Goal: Task Accomplishment & Management: Complete application form

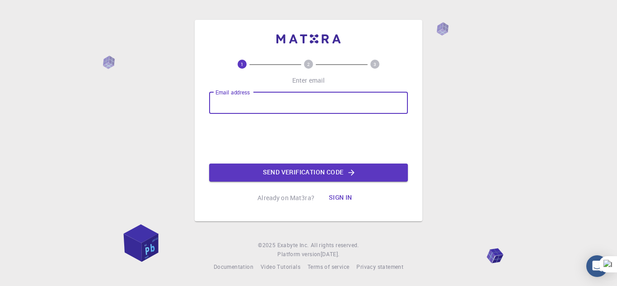
type input "[PERSON_NAME][EMAIL_ADDRESS][DOMAIN_NAME]"
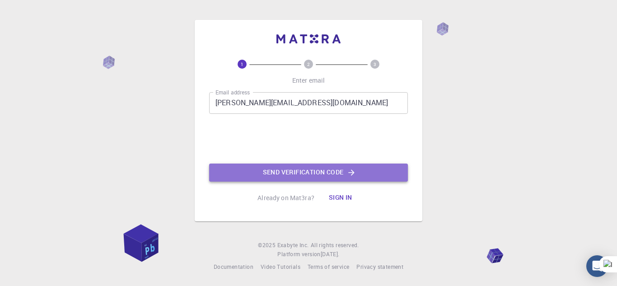
click at [275, 167] on button "Send verification code" at bounding box center [308, 173] width 199 height 18
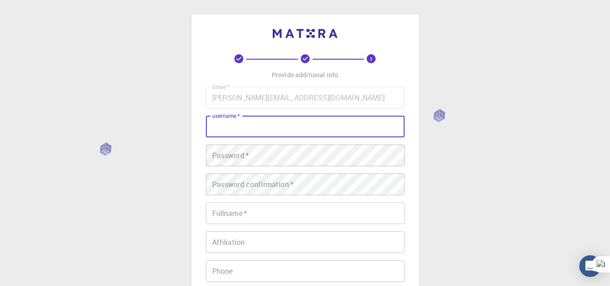
click at [330, 135] on input "username   *" at bounding box center [305, 127] width 199 height 22
type input "Mitsor"
click at [313, 168] on div "Email   * [PERSON_NAME][EMAIL_ADDRESS][DOMAIN_NAME] Email   * username   * Mits…" at bounding box center [305, 211] width 199 height 248
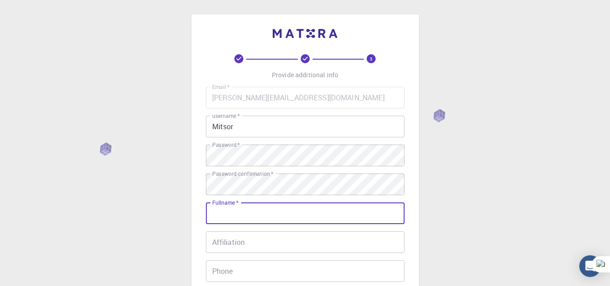
type input "M"
type input "[PERSON_NAME]"
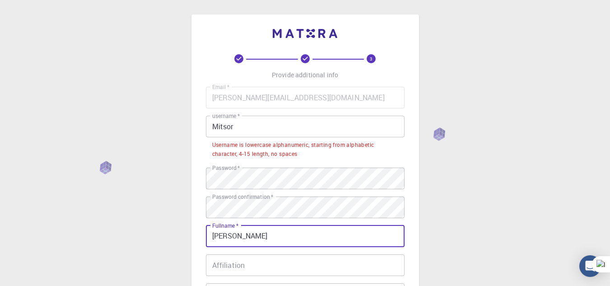
scroll to position [45, 0]
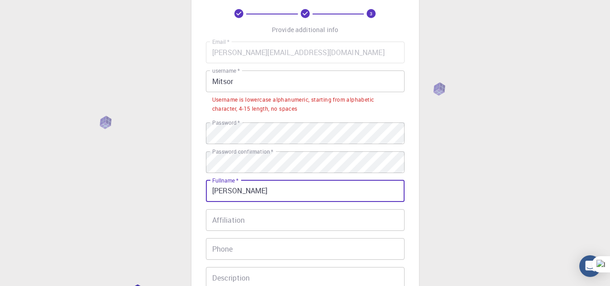
click at [305, 208] on div "Email   * [PERSON_NAME][EMAIL_ADDRESS][DOMAIN_NAME] Email   * username   * Mits…" at bounding box center [305, 185] width 199 height 286
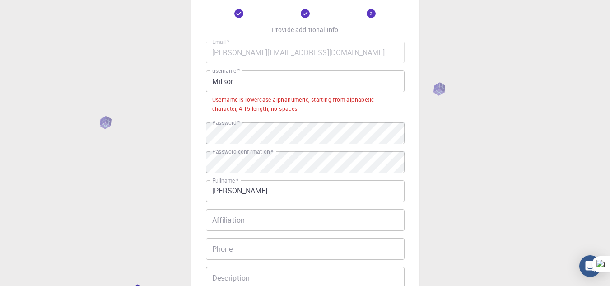
click at [299, 213] on input "Affiliation" at bounding box center [305, 220] width 199 height 22
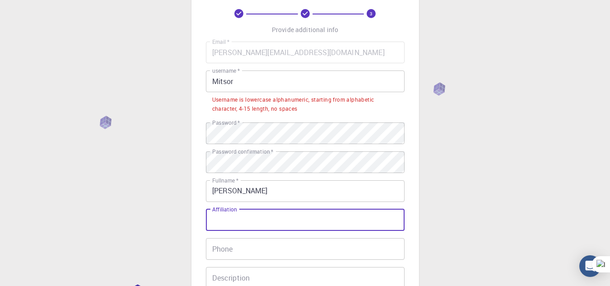
click at [282, 80] on input "Mitsor" at bounding box center [305, 81] width 199 height 22
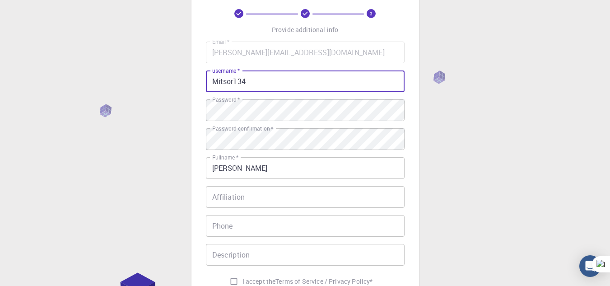
type input "Mitsor134"
click at [286, 202] on input "Affiliation" at bounding box center [305, 197] width 199 height 22
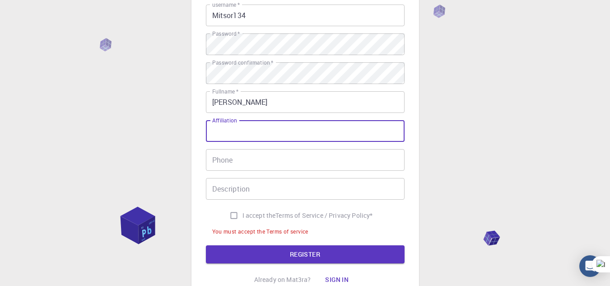
scroll to position [90, 0]
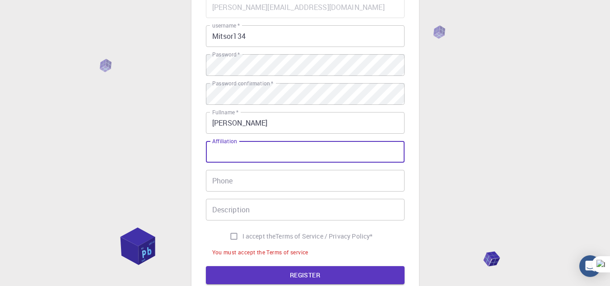
click at [292, 193] on div "Email   * [PERSON_NAME][EMAIL_ADDRESS][DOMAIN_NAME] Email   * username   * Mits…" at bounding box center [305, 127] width 199 height 262
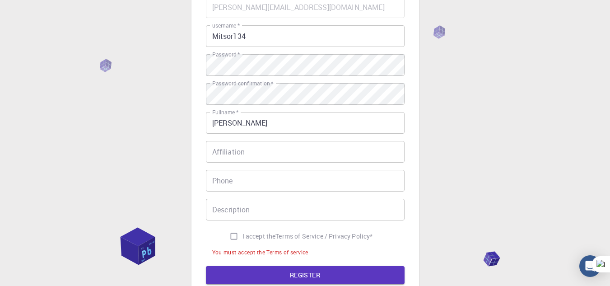
click at [293, 184] on input "Phone" at bounding box center [305, 181] width 199 height 22
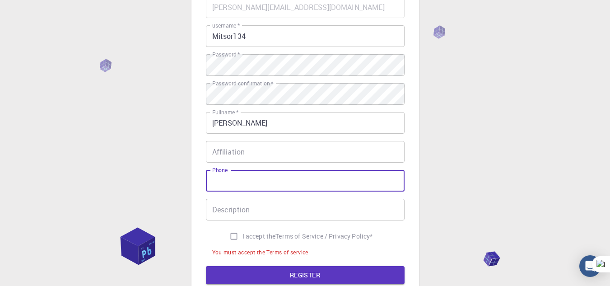
click at [274, 231] on label "I accept the Terms of Service / Privacy Policy *" at bounding box center [299, 236] width 148 height 17
click at [243, 231] on input "I accept the Terms of Service / Privacy Policy *" at bounding box center [233, 236] width 17 height 17
checkbox input "true"
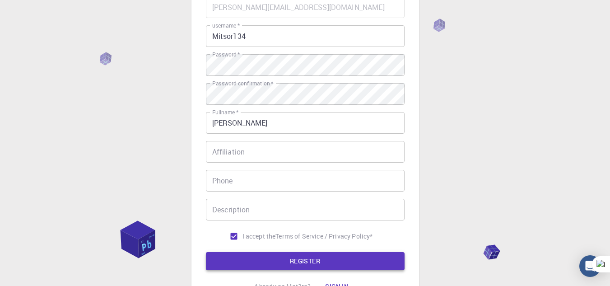
click at [284, 262] on button "REGISTER" at bounding box center [305, 261] width 199 height 18
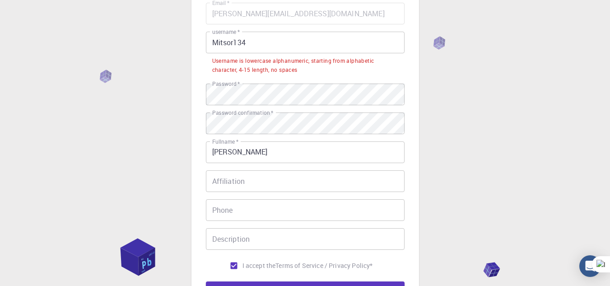
scroll to position [45, 0]
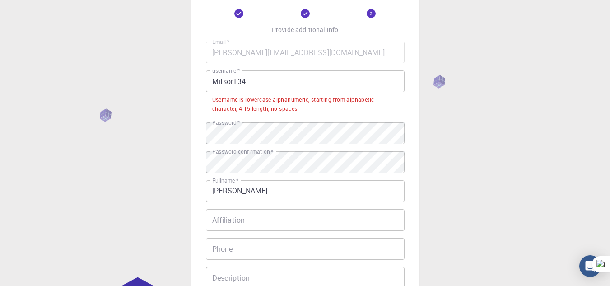
click at [277, 90] on input "Mitsor134" at bounding box center [305, 81] width 199 height 22
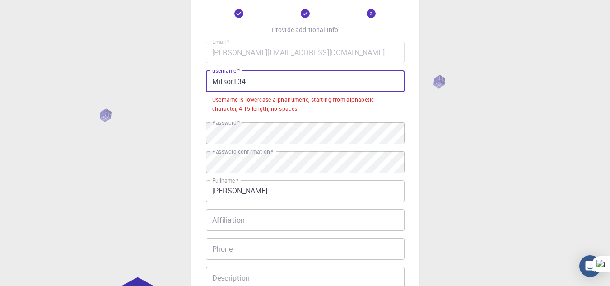
drag, startPoint x: 277, startPoint y: 90, endPoint x: 190, endPoint y: 103, distance: 87.7
click at [190, 103] on div "3 Provide additional info Email   * [PERSON_NAME][EMAIL_ADDRESS][DOMAIN_NAME] E…" at bounding box center [305, 196] width 610 height 483
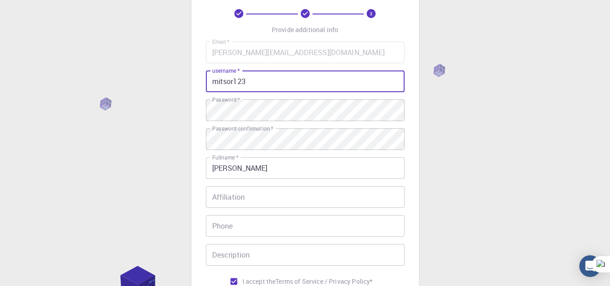
type input "mitsor123"
click at [365, 200] on input "Affiliation" at bounding box center [305, 197] width 199 height 22
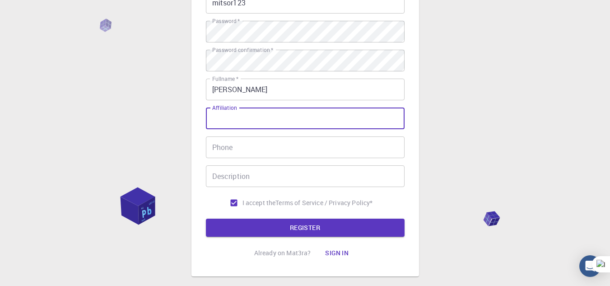
scroll to position [136, 0]
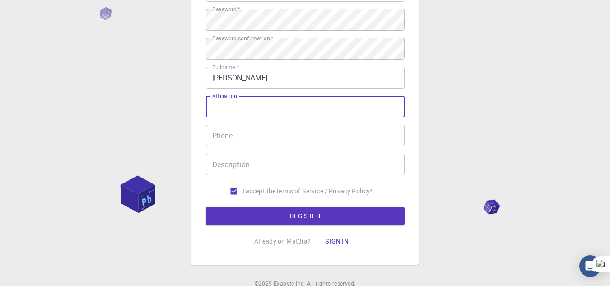
click at [318, 206] on form "Email   * [PERSON_NAME][EMAIL_ADDRESS][DOMAIN_NAME] Email   * username   * mits…" at bounding box center [305, 88] width 199 height 274
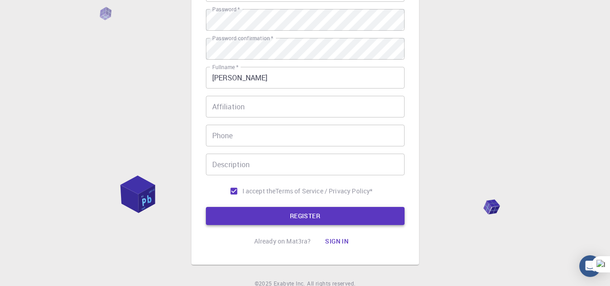
click at [317, 215] on button "REGISTER" at bounding box center [305, 216] width 199 height 18
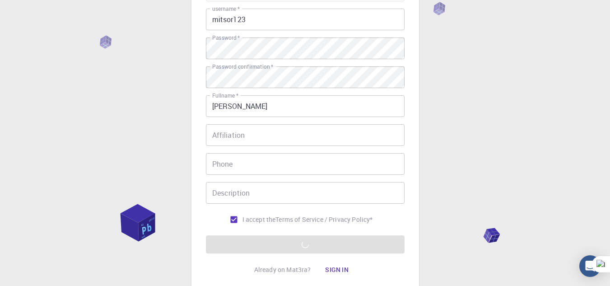
scroll to position [174, 0]
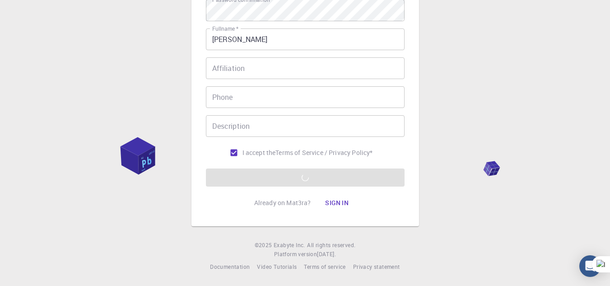
click at [511, 168] on div "3 Provide additional info Email   * [PERSON_NAME][EMAIL_ADDRESS][DOMAIN_NAME] E…" at bounding box center [305, 56] width 610 height 460
click at [592, 272] on icon at bounding box center [590, 270] width 5 height 5
click at [574, 246] on li "Desactivar en este sitio" at bounding box center [545, 241] width 90 height 14
click at [334, 177] on form "Email   * [PERSON_NAME][EMAIL_ADDRESS][DOMAIN_NAME] Email   * username   * mits…" at bounding box center [305, 50] width 199 height 274
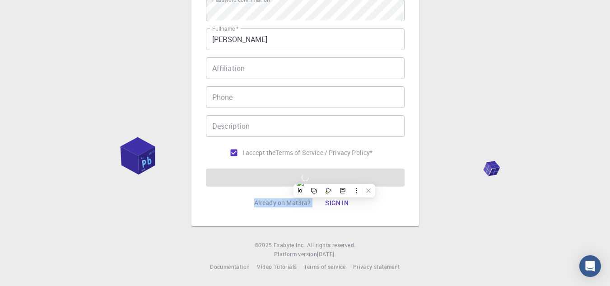
click at [334, 177] on form "Email   * [PERSON_NAME][EMAIL_ADDRESS][DOMAIN_NAME] Email   * username   * mits…" at bounding box center [305, 50] width 199 height 274
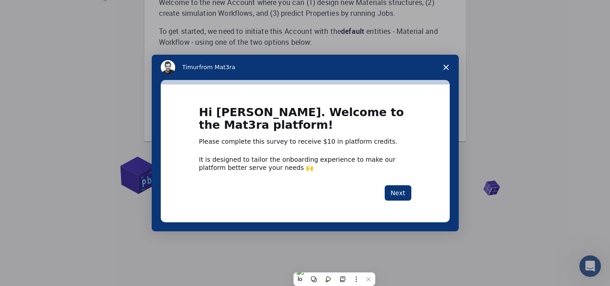
click at [446, 65] on icon "Close survey" at bounding box center [446, 67] width 5 height 5
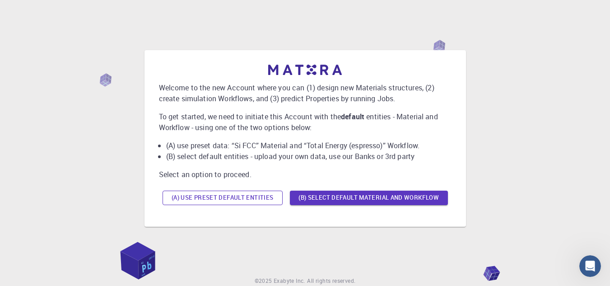
click at [279, 193] on button "(A) Use preset default entities" at bounding box center [223, 198] width 120 height 14
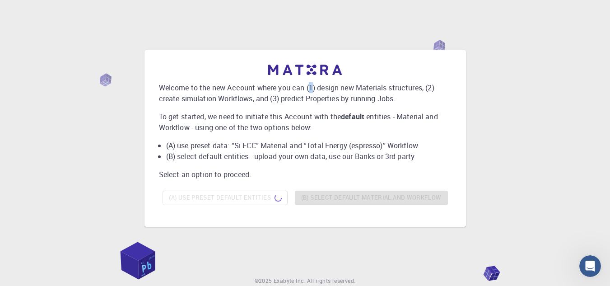
click at [311, 81] on div "Welcome to the new Account where you can (1) design new Materials structures, (…" at bounding box center [305, 137] width 293 height 144
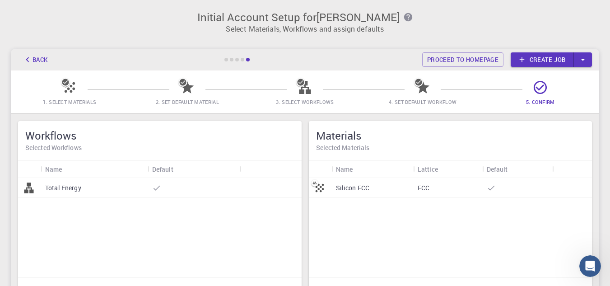
click at [536, 55] on link "Create job" at bounding box center [542, 59] width 63 height 14
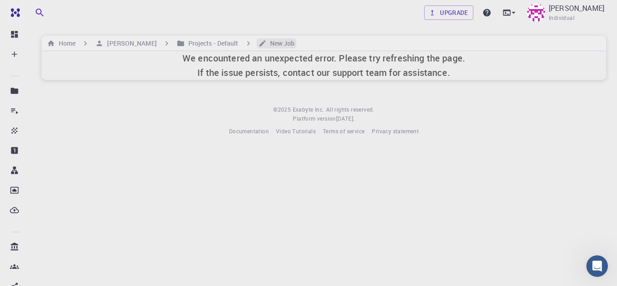
click at [271, 41] on h6 "New Job" at bounding box center [281, 43] width 28 height 10
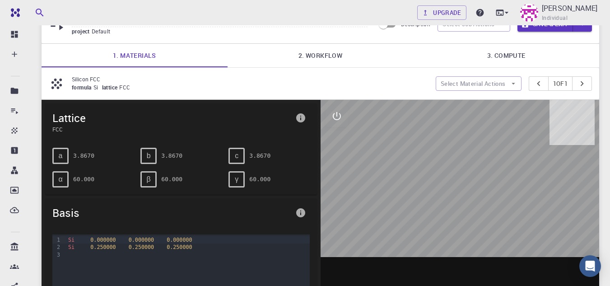
scroll to position [90, 0]
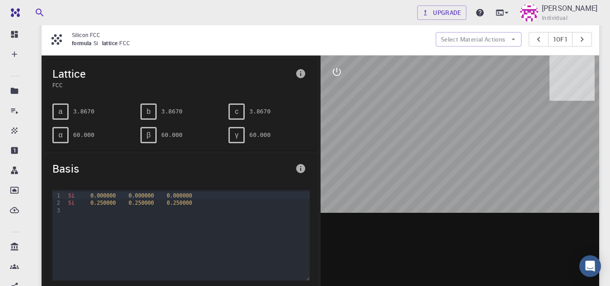
drag, startPoint x: 469, startPoint y: 145, endPoint x: 446, endPoint y: 139, distance: 23.9
click at [451, 142] on div at bounding box center [460, 196] width 279 height 281
drag, startPoint x: 446, startPoint y: 139, endPoint x: 441, endPoint y: 160, distance: 22.5
click at [441, 160] on div at bounding box center [460, 196] width 279 height 281
click at [139, 202] on span "0.250000" at bounding box center [141, 203] width 25 height 6
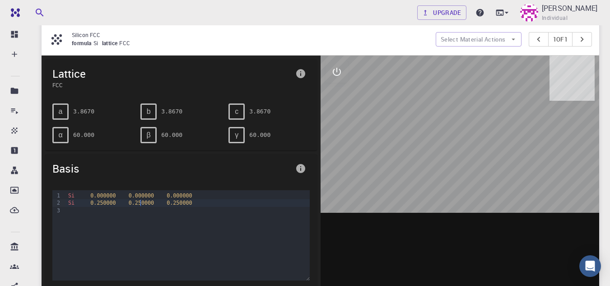
click at [140, 202] on span "0.250000" at bounding box center [141, 203] width 25 height 6
click at [141, 202] on span "0.250000" at bounding box center [141, 203] width 25 height 6
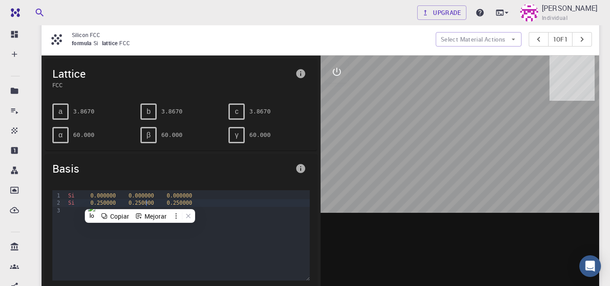
click at [146, 203] on div "Si 0.250000 0.250000 0.250000" at bounding box center [188, 202] width 244 height 7
click at [146, 203] on div "Si 0. 250000 0.250000 0. 250000" at bounding box center [188, 202] width 244 height 7
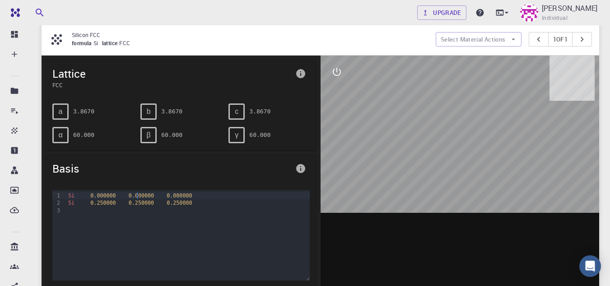
drag, startPoint x: 138, startPoint y: 184, endPoint x: 108, endPoint y: 187, distance: 30.4
click at [108, 187] on div "9 1 2 3 › Si 0.000000 0.000000 0.000000 Si 0.250000 0.250000 0.250000" at bounding box center [181, 258] width 272 height 150
drag, startPoint x: 84, startPoint y: 118, endPoint x: 87, endPoint y: 108, distance: 10.7
click at [84, 117] on pre "3.8670" at bounding box center [83, 111] width 21 height 16
click at [87, 108] on pre "3.8670" at bounding box center [83, 111] width 21 height 16
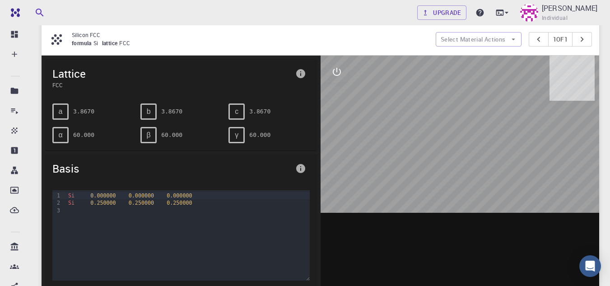
click at [257, 122] on div "γ 60.000" at bounding box center [265, 131] width 88 height 23
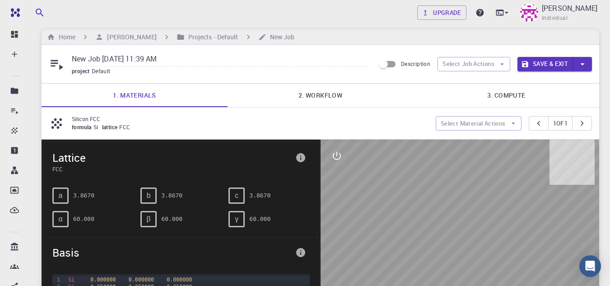
scroll to position [0, 0]
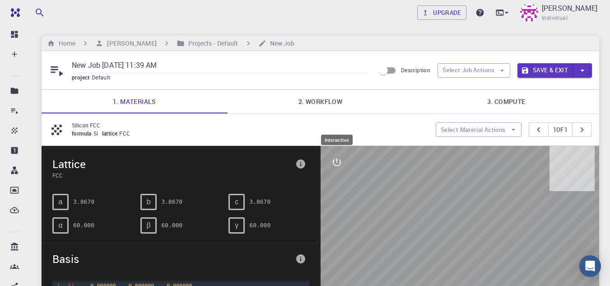
click at [347, 164] on button "interactive" at bounding box center [337, 162] width 22 height 22
click at [324, 99] on link "2. Workflow" at bounding box center [321, 101] width 186 height 23
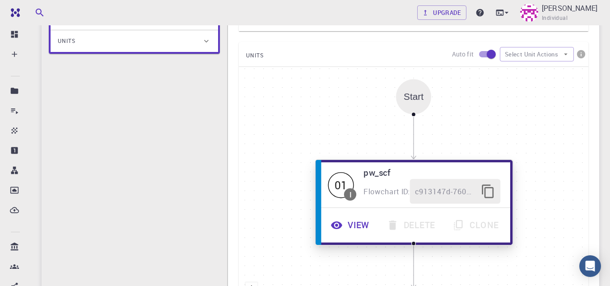
scroll to position [226, 0]
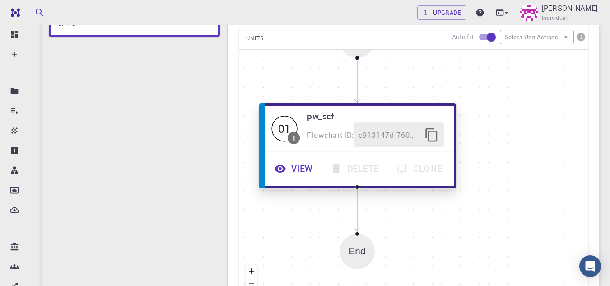
drag, startPoint x: 384, startPoint y: 170, endPoint x: 321, endPoint y: 112, distance: 85.7
click at [322, 130] on span "Flowchart ID:" at bounding box center [330, 135] width 47 height 10
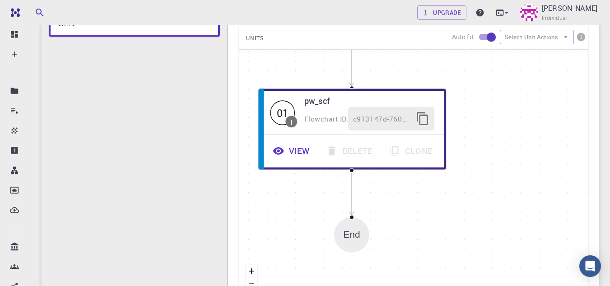
click at [370, 242] on div "Start 01 I pw_scf Flowchart ID: c913147d-760d-496d-93a7-dc0771034d54 View Delet…" at bounding box center [414, 185] width 350 height 271
click at [357, 242] on div "End" at bounding box center [351, 234] width 35 height 35
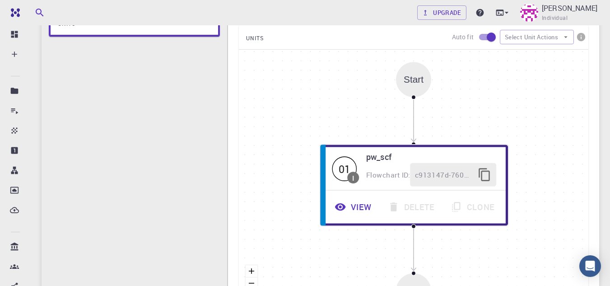
click at [410, 75] on div "Start" at bounding box center [414, 79] width 20 height 10
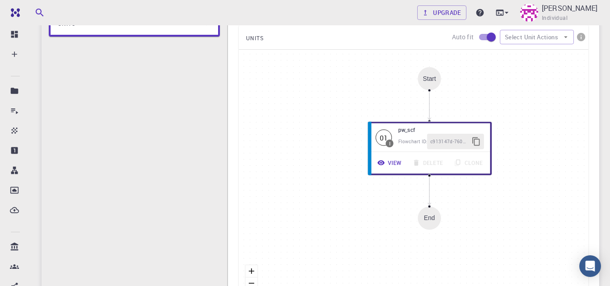
drag, startPoint x: 357, startPoint y: 131, endPoint x: 341, endPoint y: 75, distance: 58.3
click at [338, 81] on div "Start 01 I pw_scf Flowchart ID: c913147d-760d-496d-93a7-dc0771034d54 View Delet…" at bounding box center [414, 185] width 350 height 271
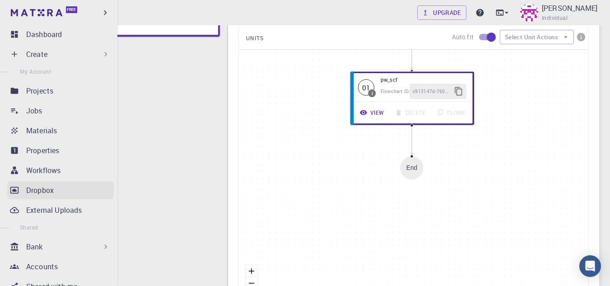
drag, startPoint x: 20, startPoint y: 172, endPoint x: 35, endPoint y: 188, distance: 22.4
click at [20, 172] on link "Workflows" at bounding box center [60, 170] width 107 height 18
click at [35, 188] on p "Dropbox" at bounding box center [40, 190] width 28 height 11
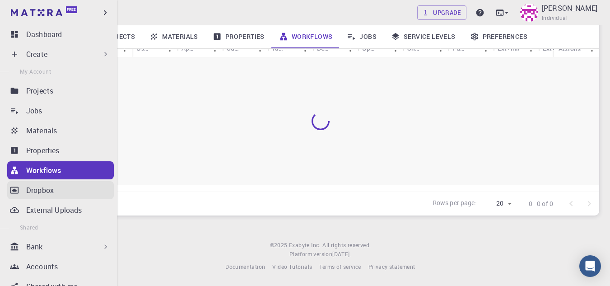
scroll to position [129, 0]
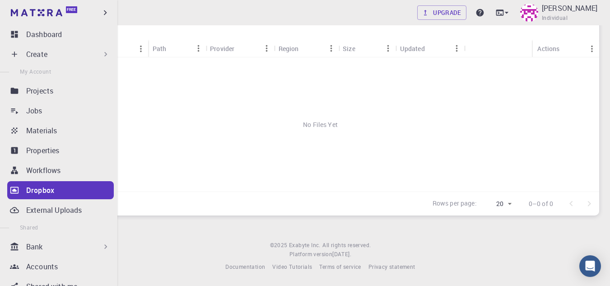
scroll to position [61, 0]
click at [30, 172] on p "Workflows" at bounding box center [43, 170] width 34 height 11
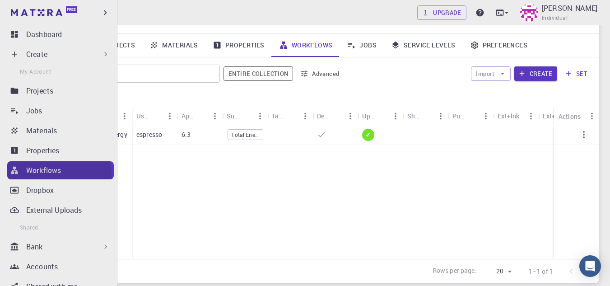
click at [35, 177] on link "Workflows" at bounding box center [60, 170] width 107 height 18
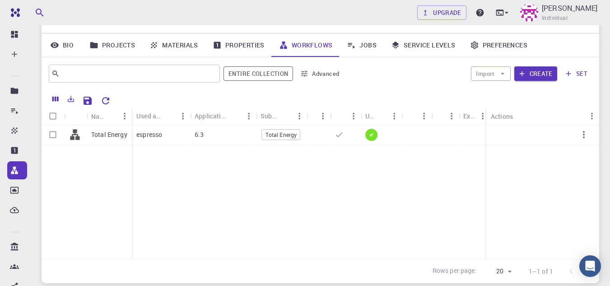
click at [182, 44] on link "Materials" at bounding box center [173, 44] width 63 height 23
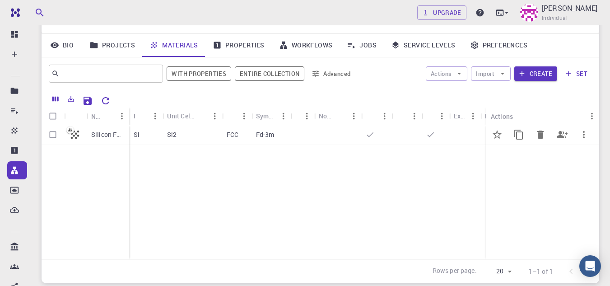
click at [91, 135] on div "Silicon FCC" at bounding box center [108, 135] width 42 height 20
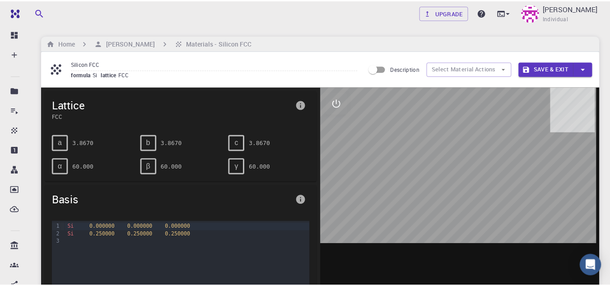
scroll to position [90, 0]
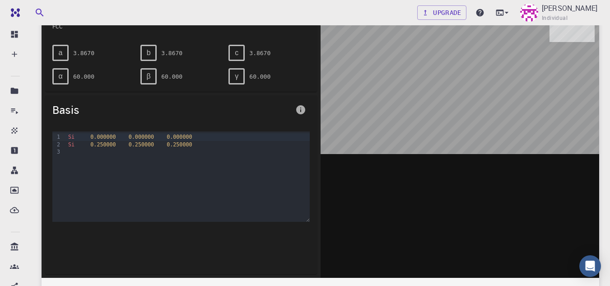
click at [128, 150] on div at bounding box center [188, 151] width 244 height 7
drag, startPoint x: 178, startPoint y: 145, endPoint x: 83, endPoint y: 147, distance: 95.8
click at [91, 147] on div "Si 0.250000 0.250000 0.250000" at bounding box center [188, 144] width 244 height 7
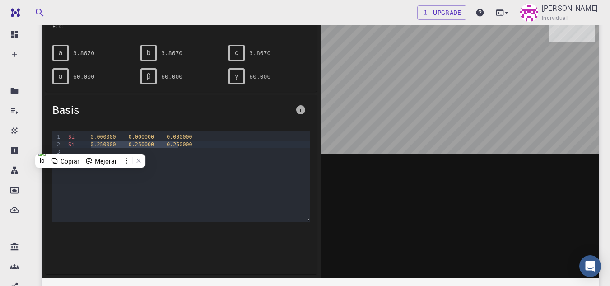
click at [72, 143] on span "Si" at bounding box center [71, 144] width 6 height 6
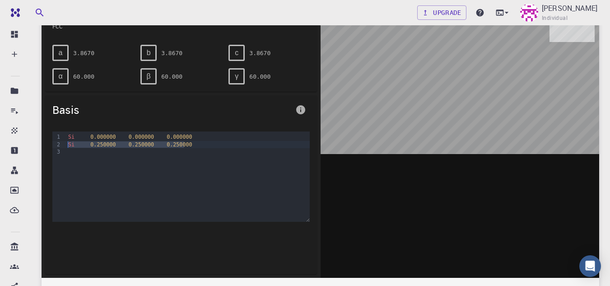
drag, startPoint x: 191, startPoint y: 148, endPoint x: 64, endPoint y: 144, distance: 127.0
click at [64, 144] on div "9 1 2 3 › Si 0.000000 0.000000 0.000000 Si 0.250000 0.250000 0.250000" at bounding box center [181, 176] width 258 height 90
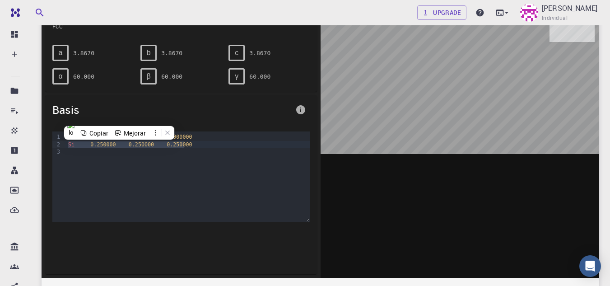
copy div "Si 0.250000 0.250000 0.250000"
click at [97, 153] on div at bounding box center [188, 151] width 244 height 7
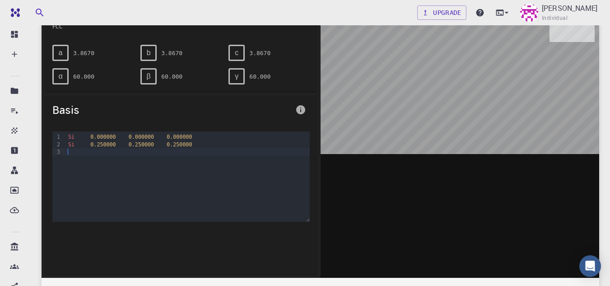
click at [238, 77] on span "γ" at bounding box center [237, 76] width 4 height 8
click at [252, 76] on pre "60.000" at bounding box center [259, 77] width 21 height 16
click at [136, 157] on div "Si 0.000000 0.000000 0.000000 Si 0.250000 0.250000 0.250000" at bounding box center [188, 176] width 244 height 90
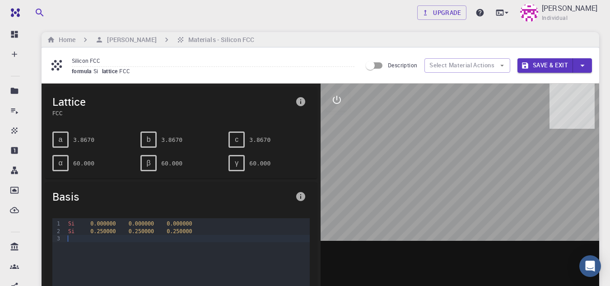
scroll to position [0, 0]
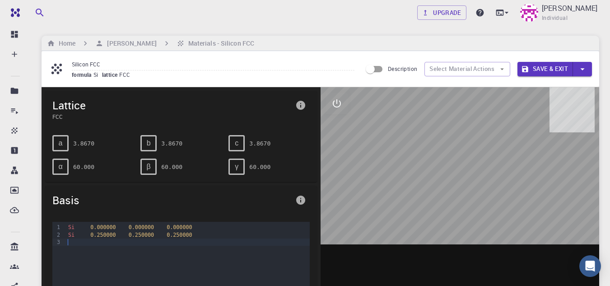
drag, startPoint x: 454, startPoint y: 184, endPoint x: 431, endPoint y: 179, distance: 23.6
click at [450, 185] on div at bounding box center [460, 227] width 279 height 281
click at [342, 101] on icon "interactive" at bounding box center [337, 103] width 11 height 11
click at [343, 125] on button "view" at bounding box center [337, 125] width 22 height 22
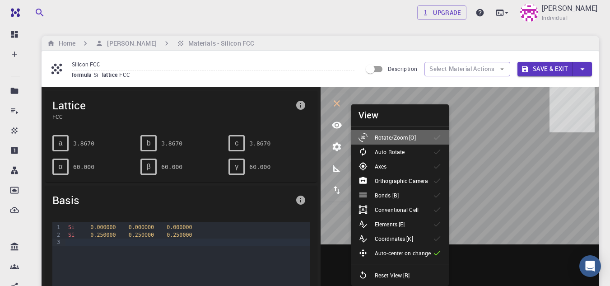
click at [373, 138] on div at bounding box center [367, 137] width 16 height 9
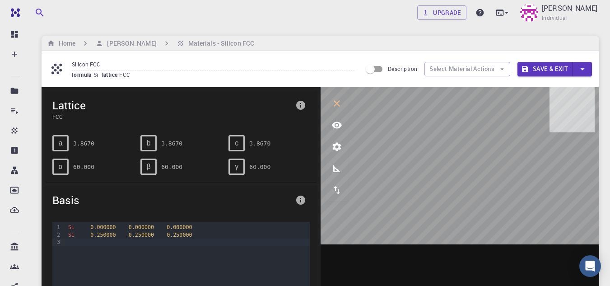
click at [344, 171] on button "measurements" at bounding box center [337, 169] width 22 height 22
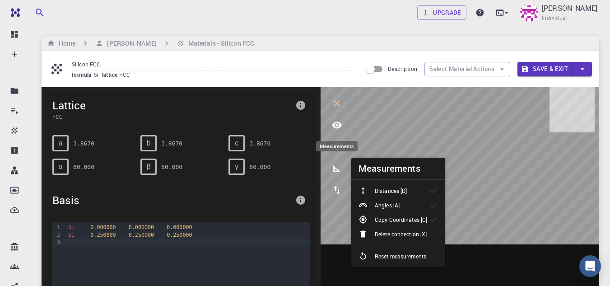
click at [339, 169] on icon "measurements" at bounding box center [337, 168] width 11 height 11
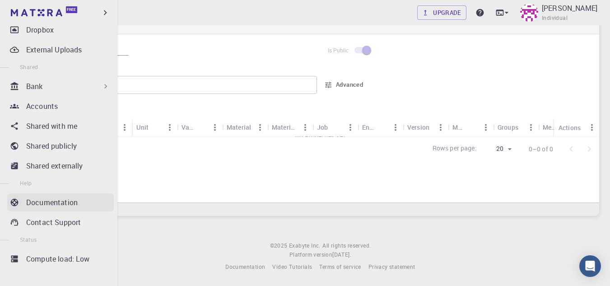
scroll to position [164, 0]
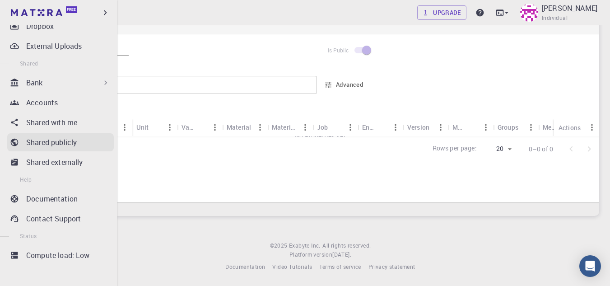
click at [45, 141] on p "Shared publicly" at bounding box center [51, 142] width 51 height 11
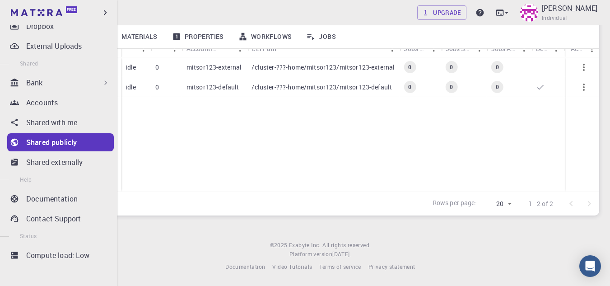
scroll to position [120, 0]
click at [45, 141] on p "Shared publicly" at bounding box center [51, 142] width 51 height 11
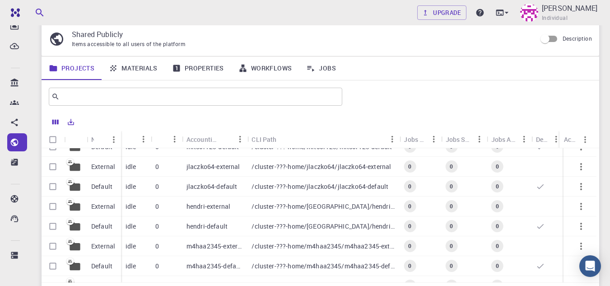
scroll to position [45, 0]
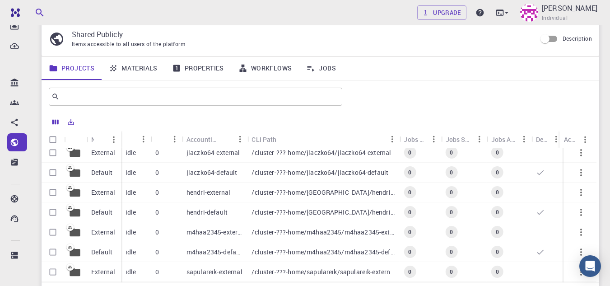
click at [196, 178] on div "jlaczko64-default" at bounding box center [215, 173] width 66 height 20
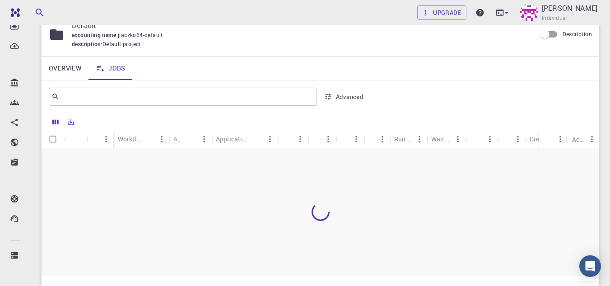
scroll to position [129, 0]
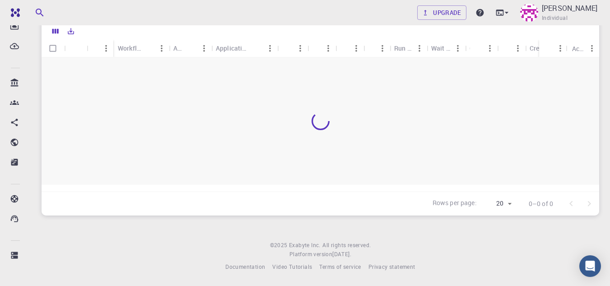
click at [333, 134] on div at bounding box center [321, 120] width 558 height 127
click at [316, 131] on div at bounding box center [321, 120] width 558 height 127
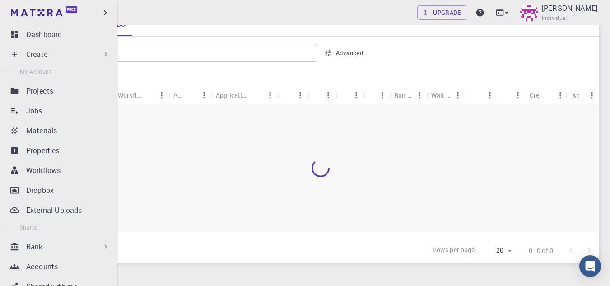
scroll to position [0, 0]
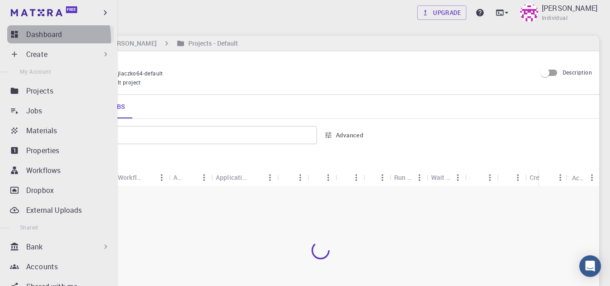
click at [49, 38] on p "Dashboard" at bounding box center [44, 34] width 36 height 11
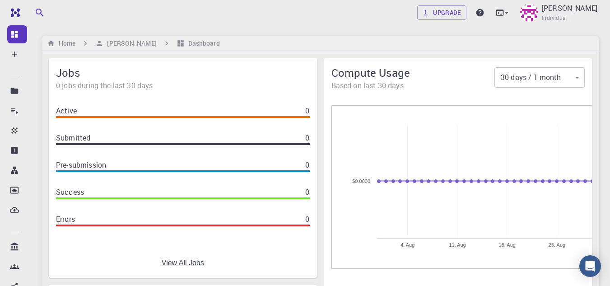
click at [333, 112] on div "Created with Highcharts 6.2.0 4. Aug 11. Aug 18. Aug 25. Aug $0.0000" at bounding box center [473, 187] width 282 height 164
